Goal: Browse casually: Explore the website without a specific task or goal

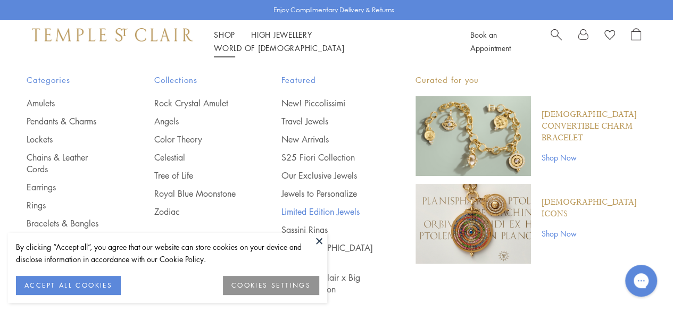
click at [349, 210] on link "Limited Edition Jewels" at bounding box center [328, 212] width 92 height 12
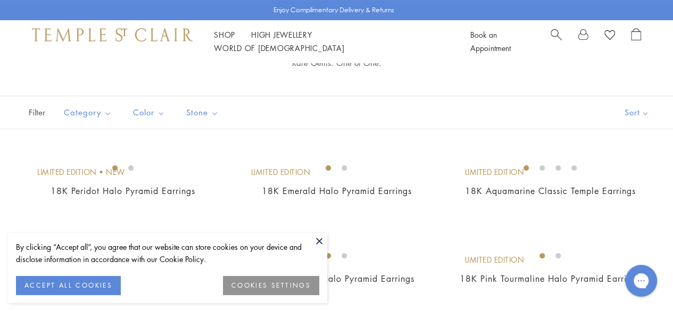
scroll to position [63, 0]
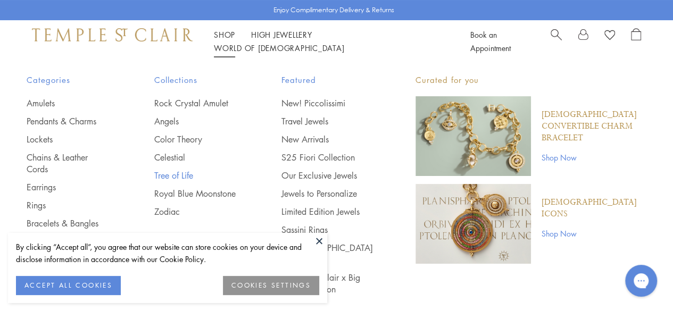
click at [186, 176] on link "Tree of Life" at bounding box center [196, 176] width 85 height 12
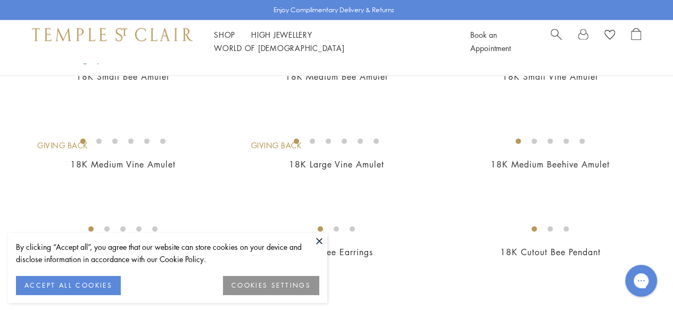
scroll to position [905, 0]
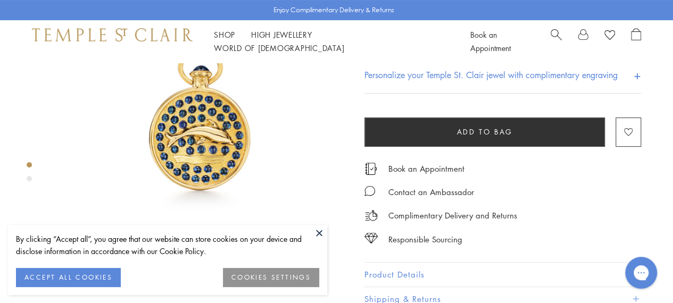
scroll to position [74, 0]
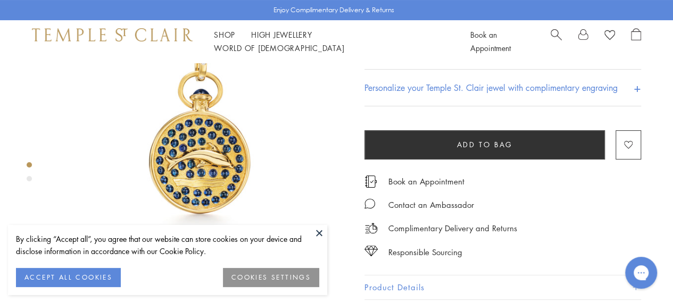
click at [316, 231] on button at bounding box center [319, 233] width 16 height 16
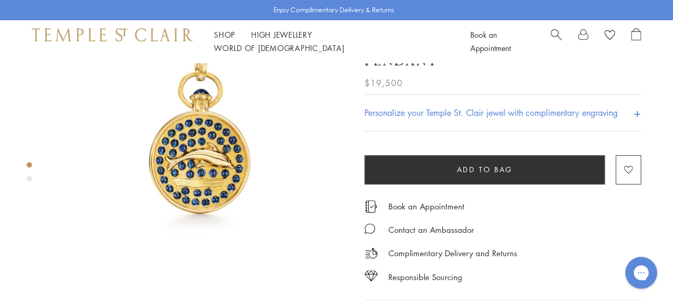
scroll to position [0, 0]
